Goal: Complete application form

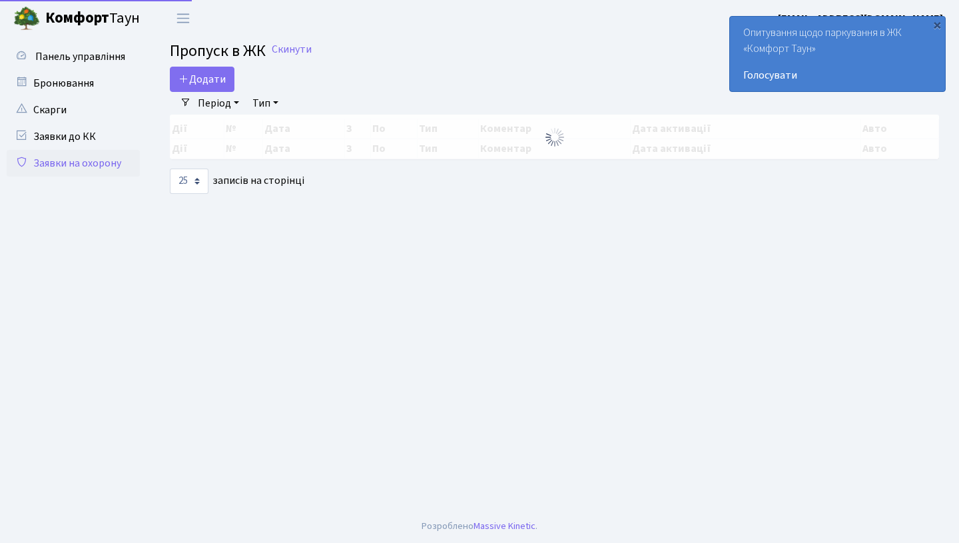
select select "25"
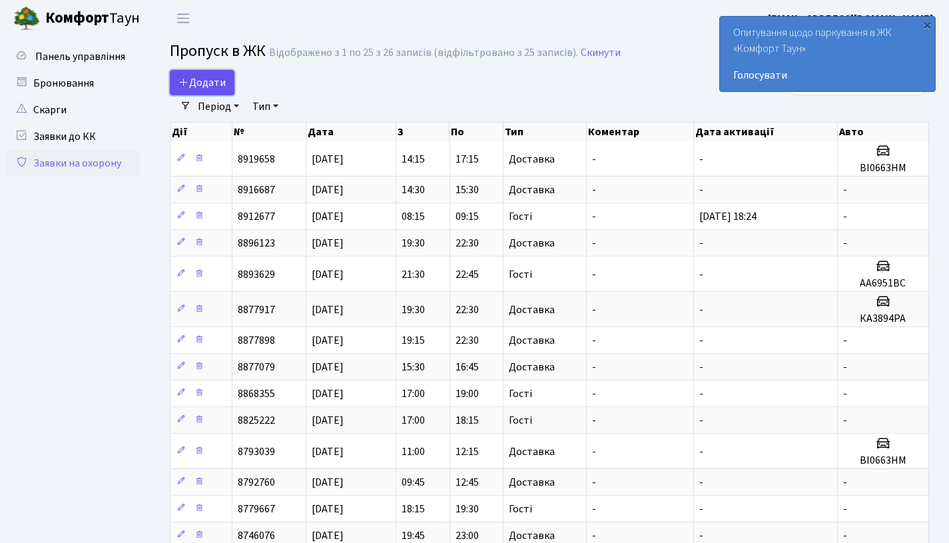
click at [193, 82] on span "Додати" at bounding box center [202, 82] width 47 height 15
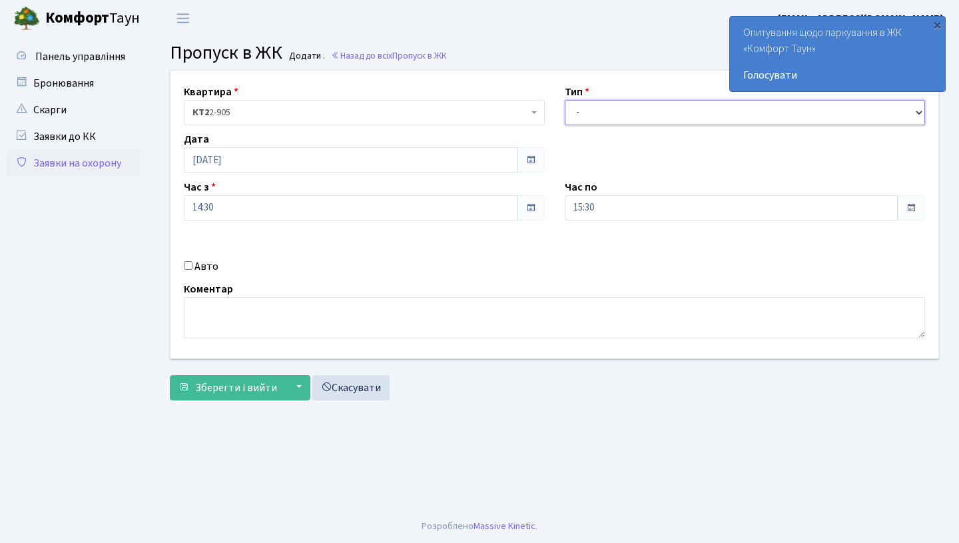
click at [602, 111] on select "- Доставка Таксі Гості Сервіс" at bounding box center [745, 112] width 361 height 25
select select "1"
click at [193, 268] on div "Авто" at bounding box center [364, 266] width 381 height 16
click at [185, 266] on input "Авто" at bounding box center [188, 265] width 9 height 9
checkbox input "true"
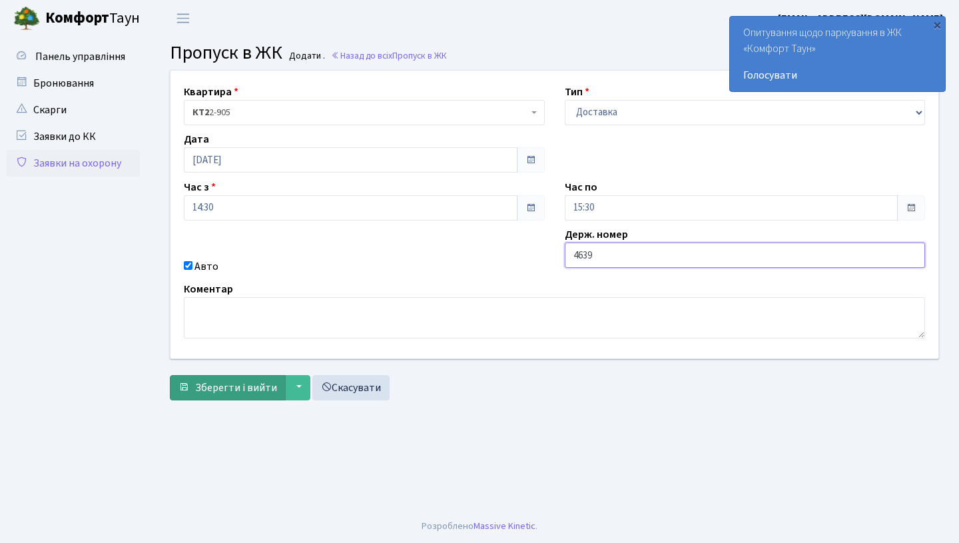
type input "4639"
click at [255, 394] on span "Зберегти і вийти" at bounding box center [236, 387] width 82 height 15
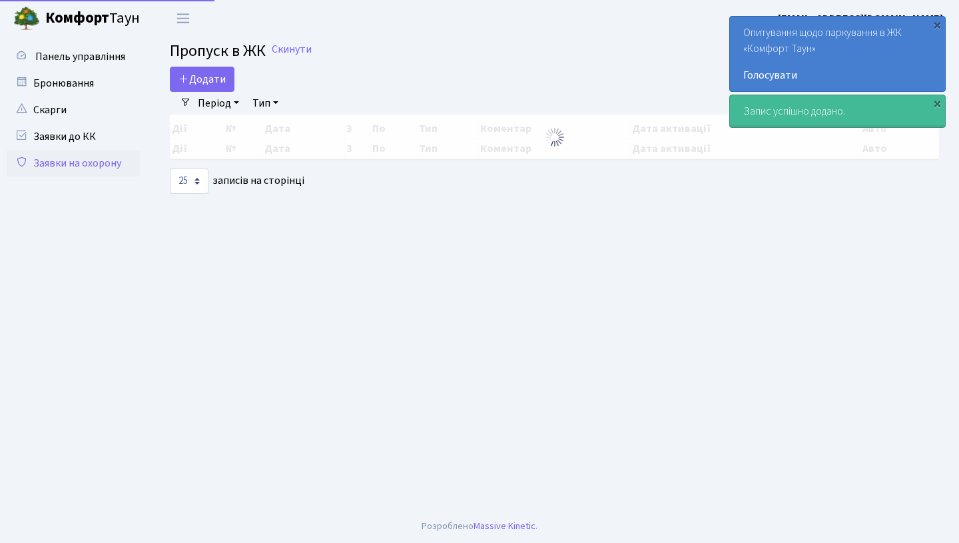
select select "25"
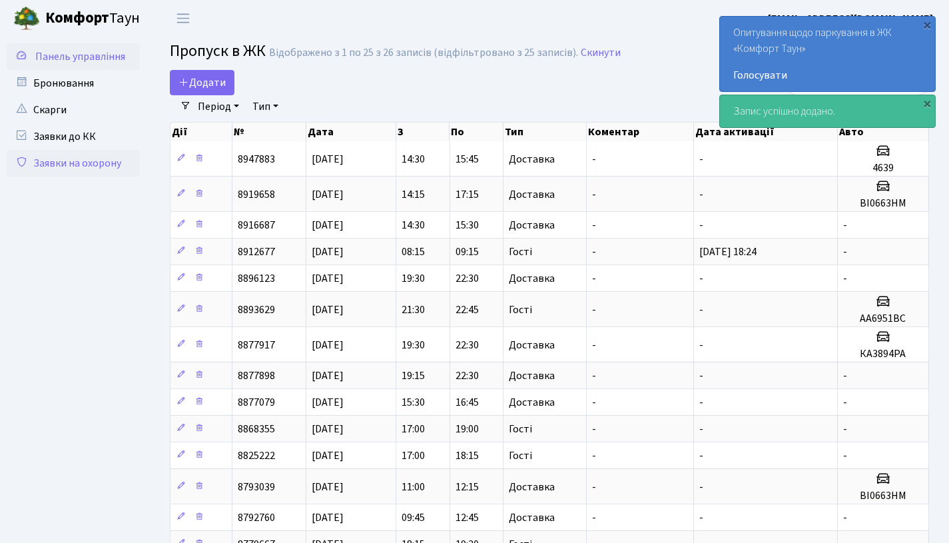
click at [91, 59] on span "Панель управління" at bounding box center [80, 56] width 90 height 15
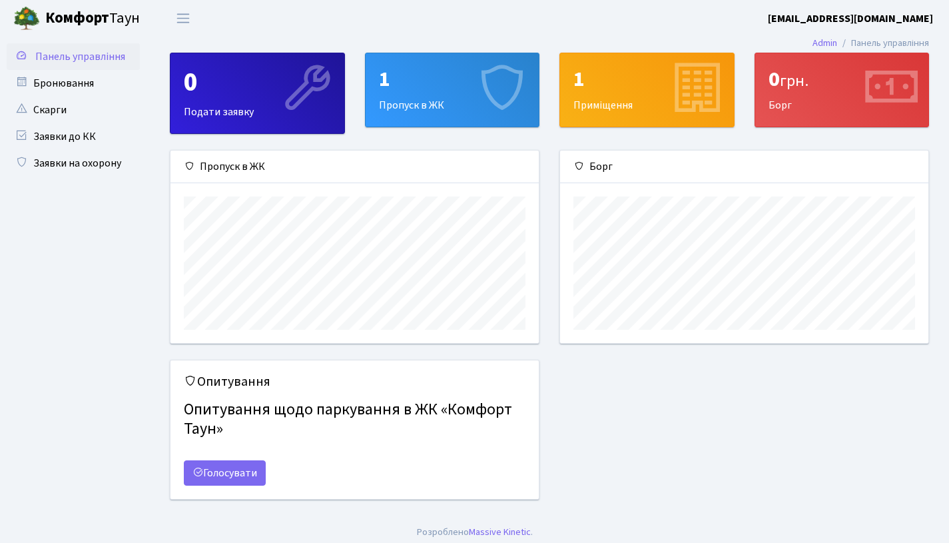
scroll to position [193, 368]
click at [59, 48] on link "Панель управління" at bounding box center [73, 56] width 133 height 27
click at [75, 61] on span "Панель управління" at bounding box center [80, 56] width 90 height 15
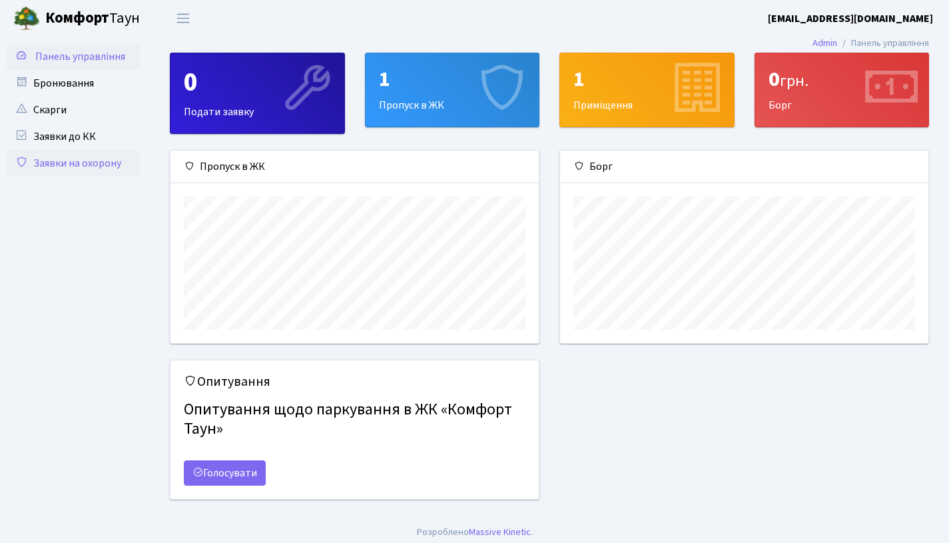
click at [59, 170] on link "Заявки на охорону" at bounding box center [73, 163] width 133 height 27
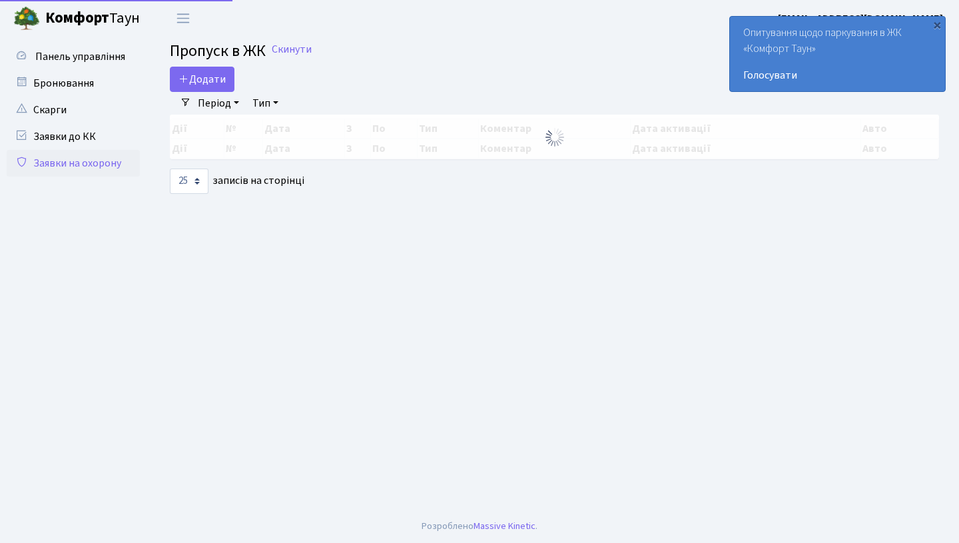
select select "25"
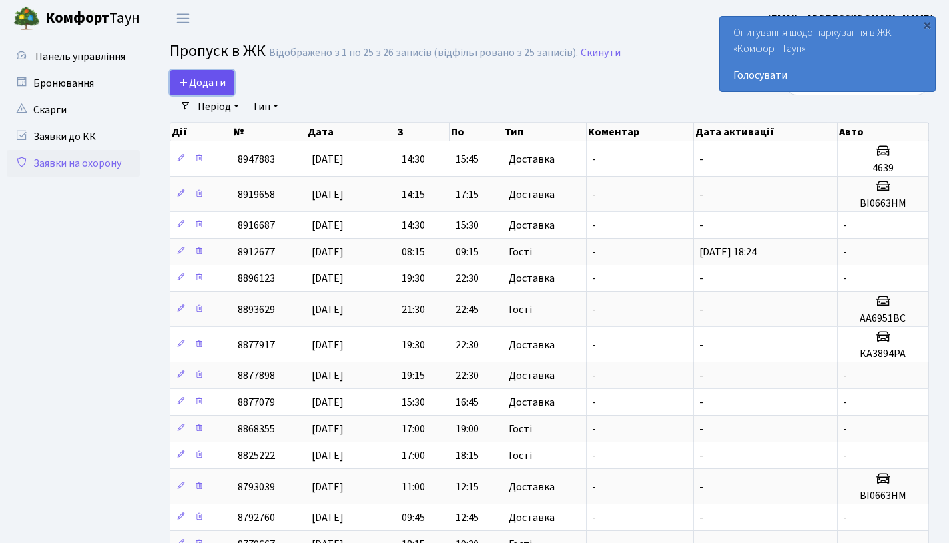
click at [199, 79] on span "Додати" at bounding box center [202, 82] width 47 height 15
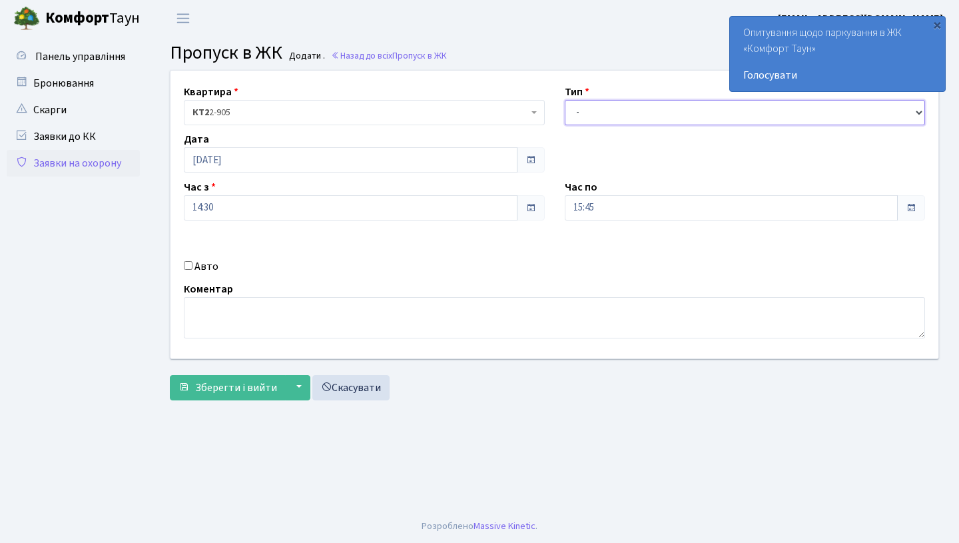
click at [580, 115] on select "- Доставка Таксі Гості Сервіс" at bounding box center [745, 112] width 361 height 25
select select "1"
click at [190, 264] on input "Авто" at bounding box center [188, 265] width 9 height 9
checkbox input "true"
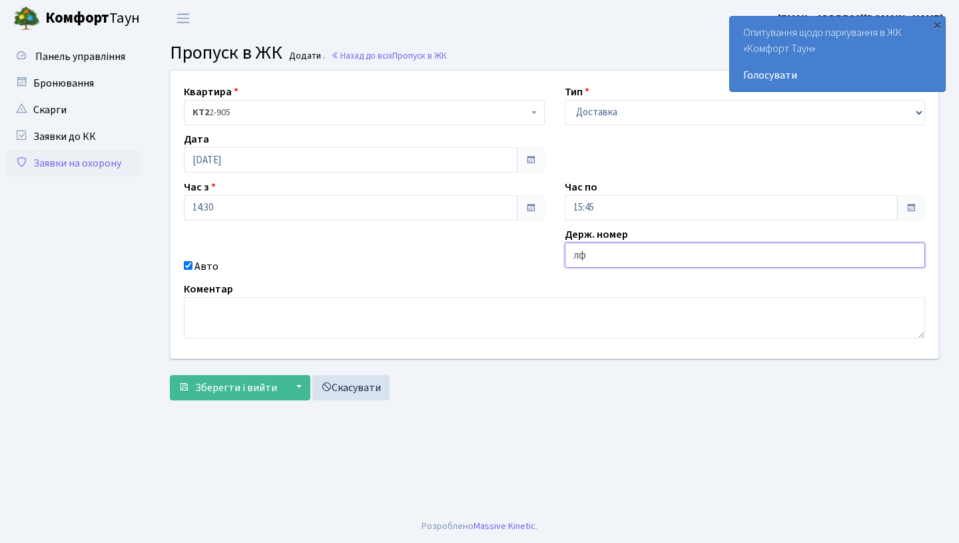
type input "л"
type input "ка4639ме"
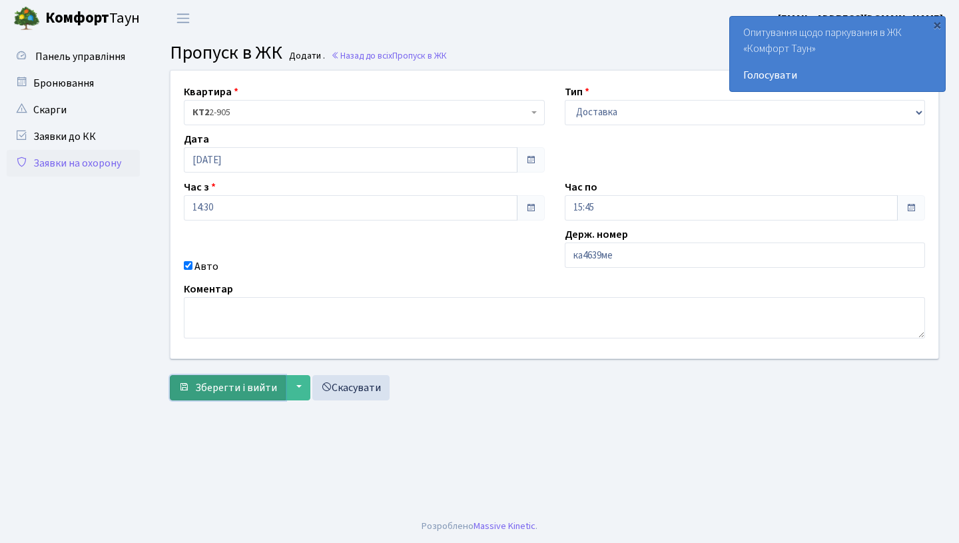
click at [209, 388] on span "Зберегти і вийти" at bounding box center [236, 387] width 82 height 15
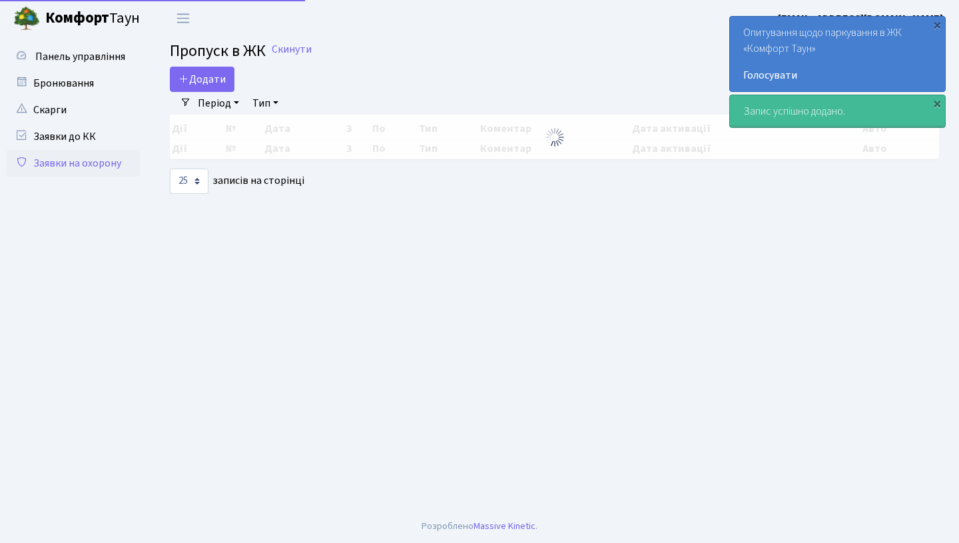
select select "25"
